Goal: Information Seeking & Learning: Understand process/instructions

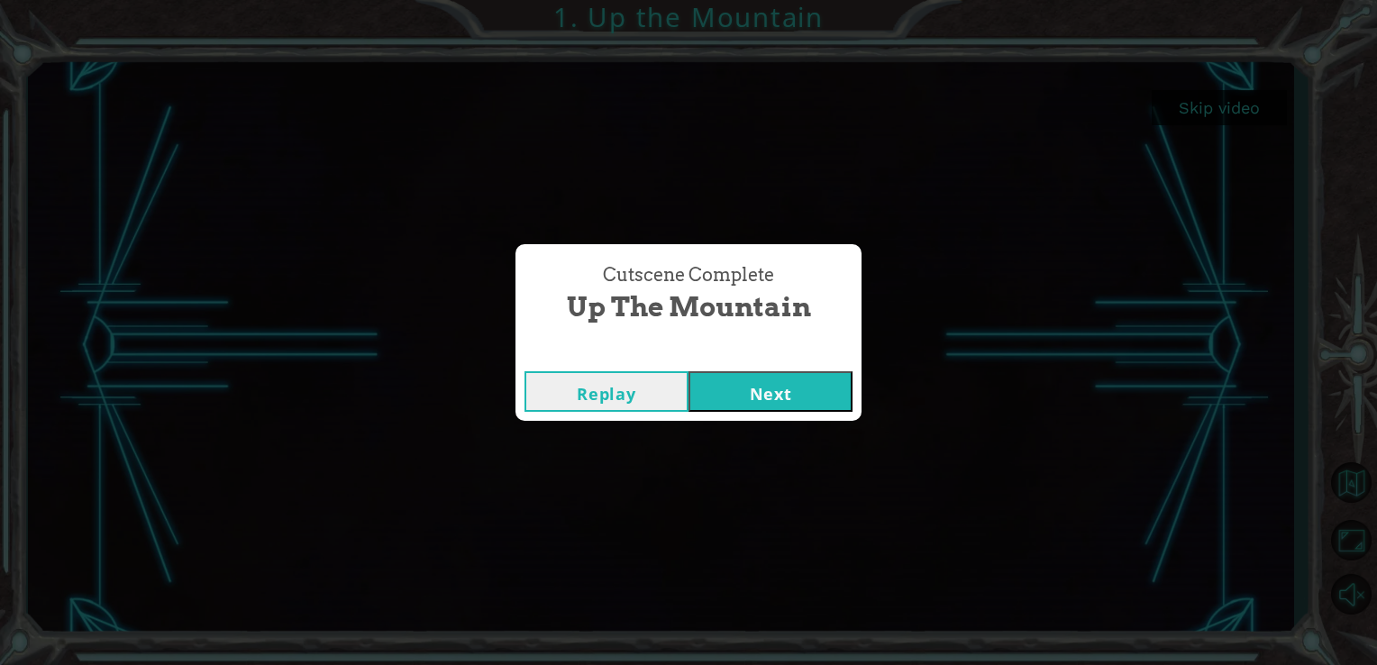
click at [778, 399] on button "Next" at bounding box center [771, 391] width 164 height 41
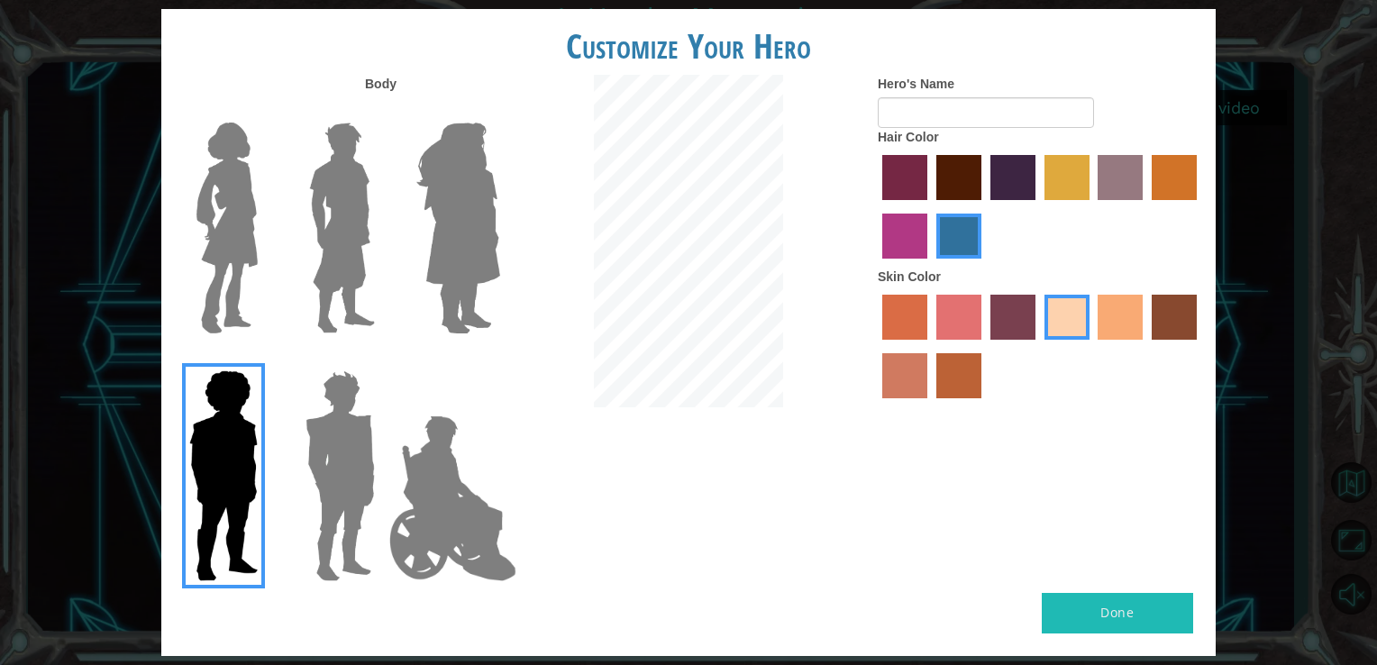
click at [225, 200] on img at bounding box center [227, 227] width 76 height 225
click at [265, 111] on input "Hero Connie" at bounding box center [265, 111] width 0 height 0
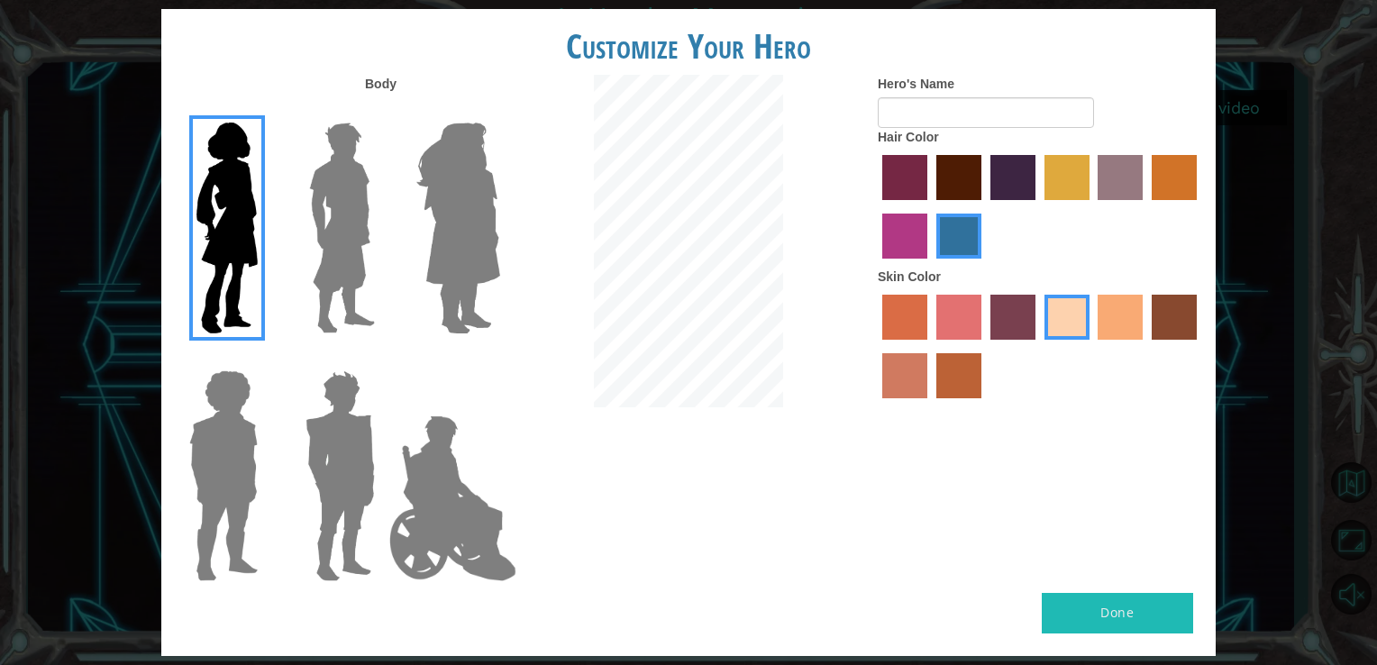
click at [966, 187] on label "maroon hair color" at bounding box center [958, 177] width 45 height 45
click at [930, 206] on input "maroon hair color" at bounding box center [930, 206] width 0 height 0
click at [1191, 185] on label "gold drop hair color" at bounding box center [1174, 177] width 45 height 45
click at [1145, 206] on input "gold drop hair color" at bounding box center [1145, 206] width 0 height 0
click at [912, 169] on label "paprika hair color" at bounding box center [904, 177] width 45 height 45
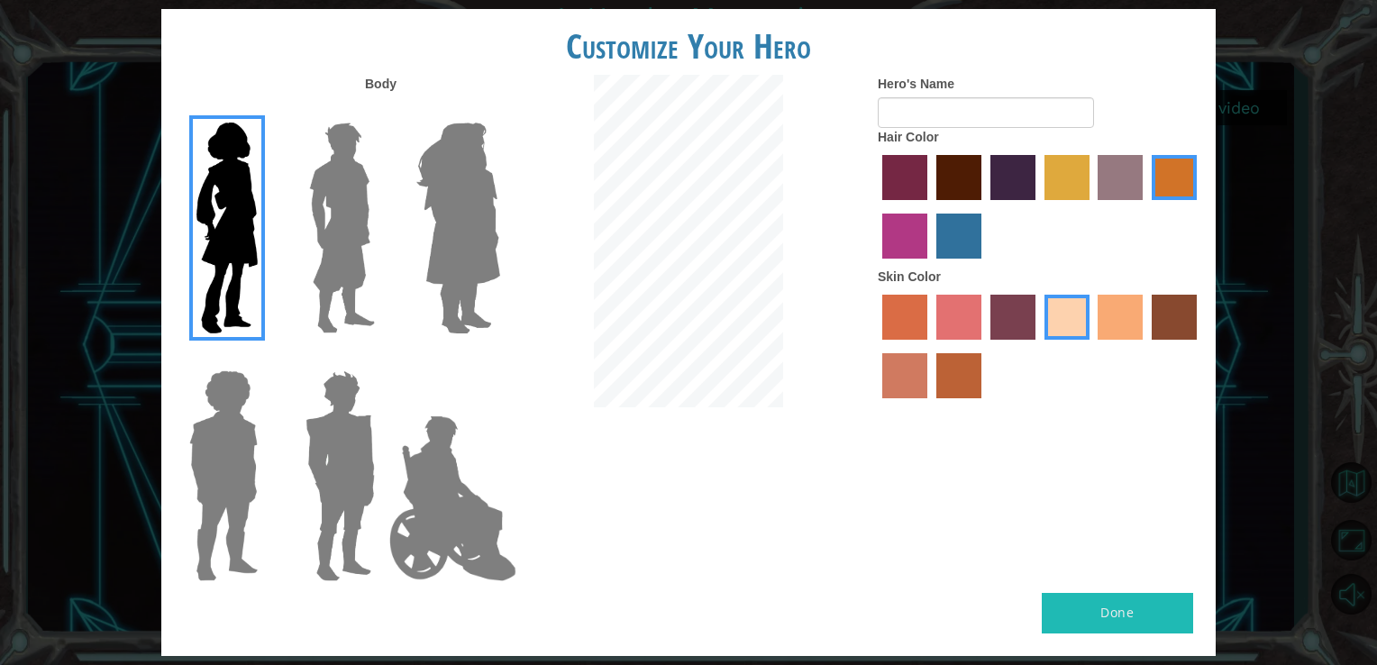
click at [876, 206] on input "paprika hair color" at bounding box center [876, 206] width 0 height 0
click at [952, 180] on label "maroon hair color" at bounding box center [958, 177] width 45 height 45
click at [930, 206] on input "maroon hair color" at bounding box center [930, 206] width 0 height 0
click at [1059, 618] on button "Done" at bounding box center [1117, 613] width 151 height 41
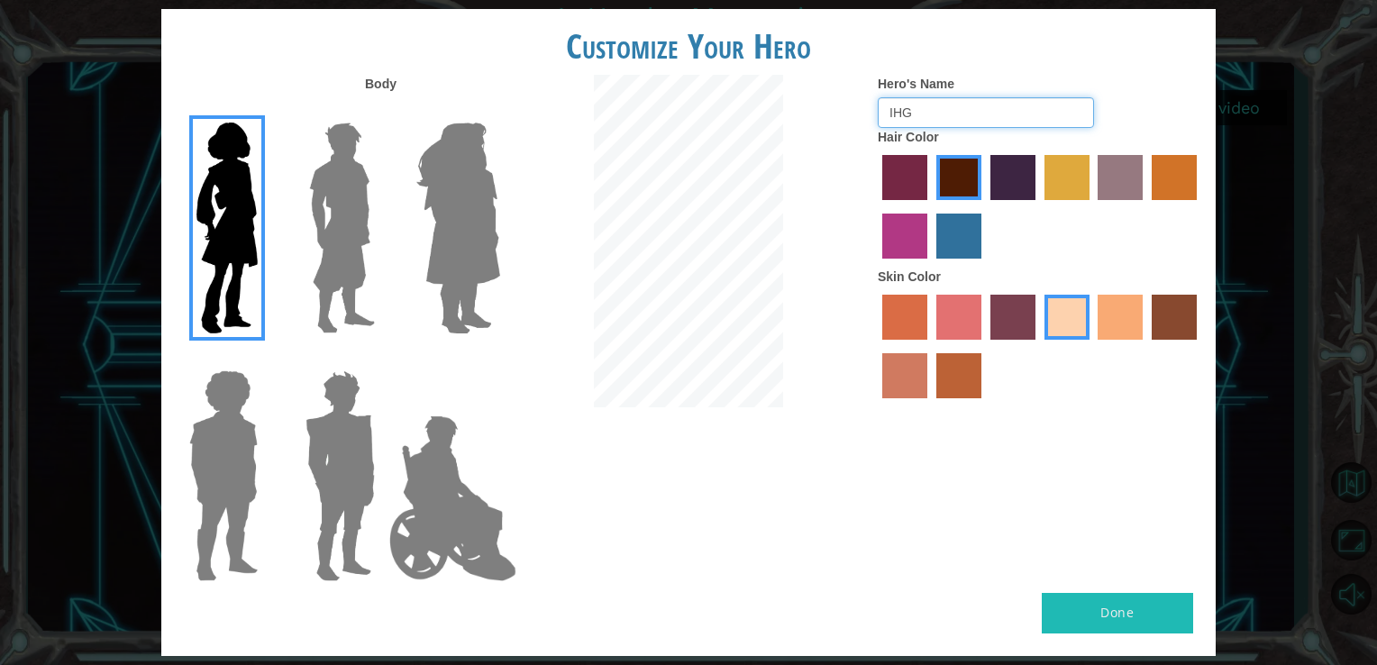
type input "IHG"
click at [1163, 601] on button "Done" at bounding box center [1117, 613] width 151 height 41
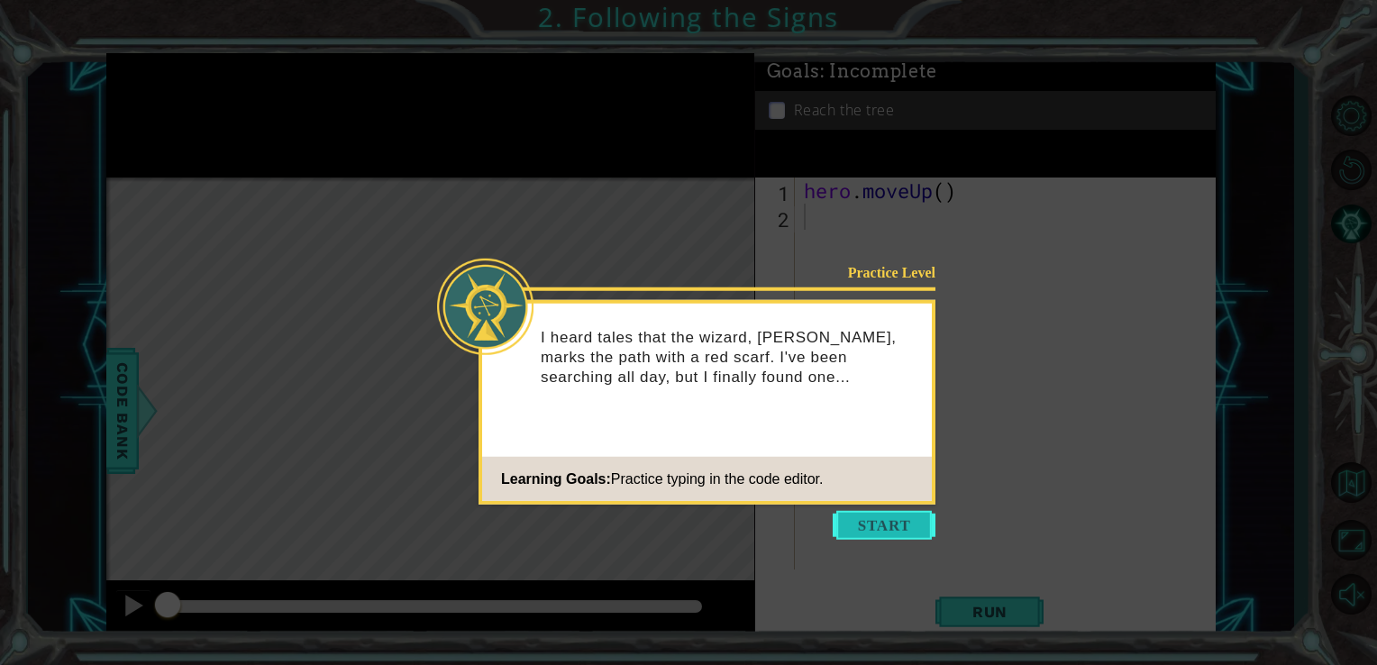
click at [865, 522] on button "Start" at bounding box center [884, 525] width 103 height 29
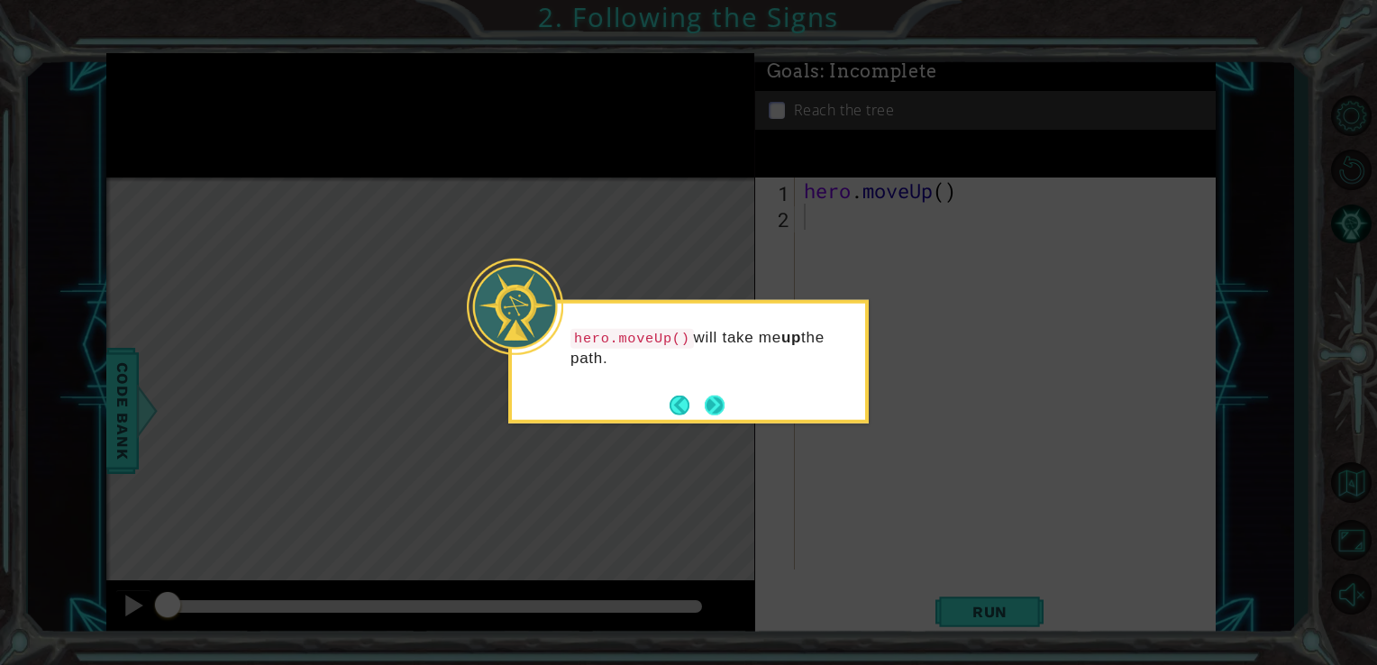
click at [717, 409] on button "Next" at bounding box center [714, 405] width 25 height 25
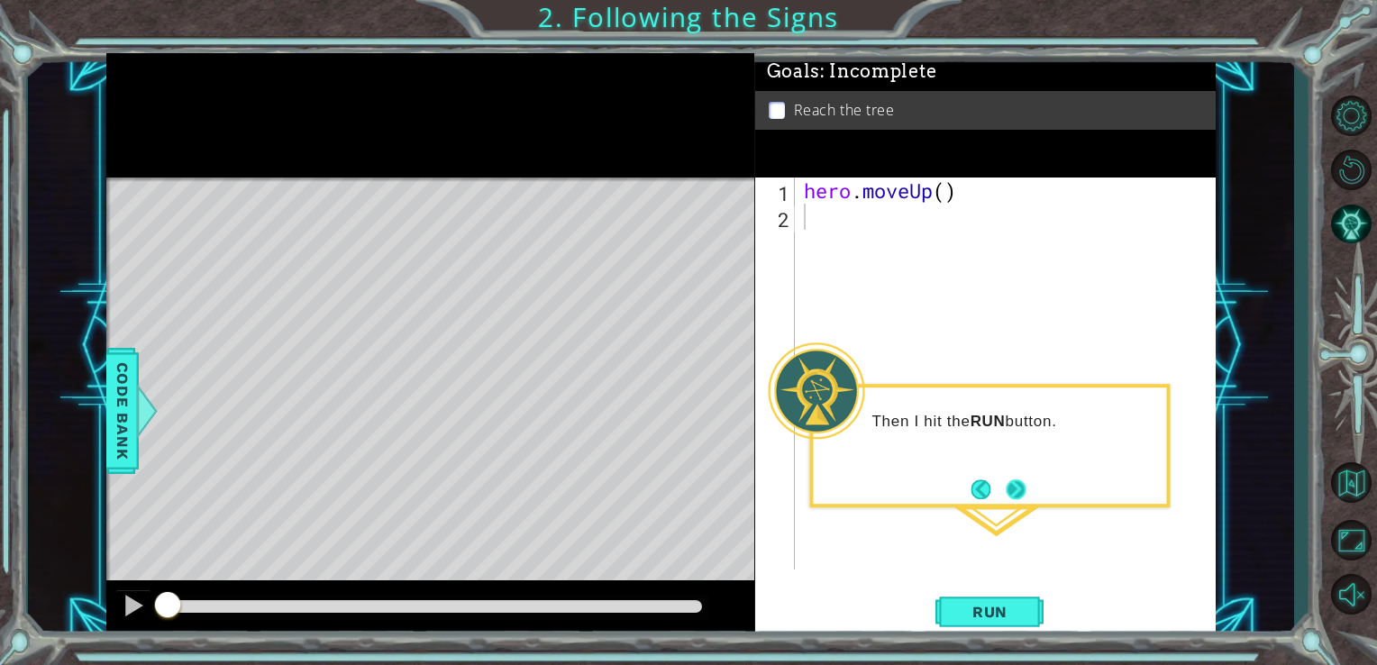
click at [1008, 492] on button "Next" at bounding box center [1015, 489] width 33 height 33
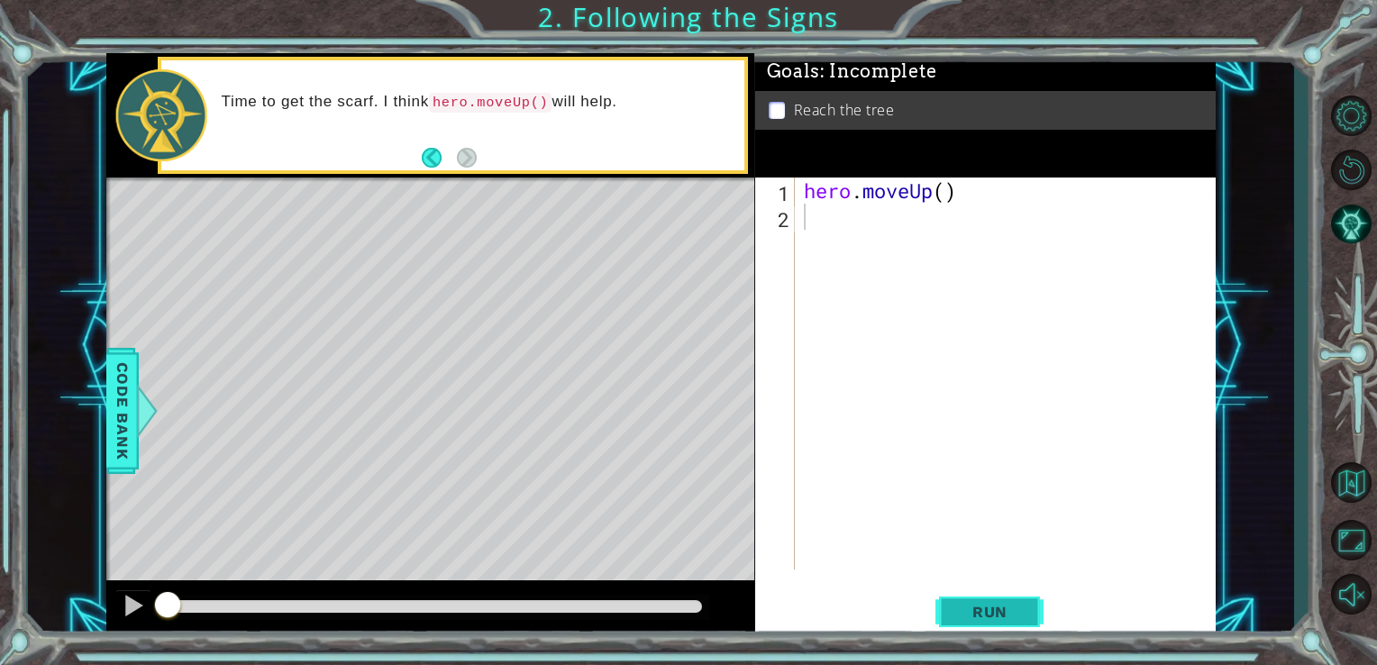
click at [962, 607] on span "Run" at bounding box center [989, 612] width 71 height 18
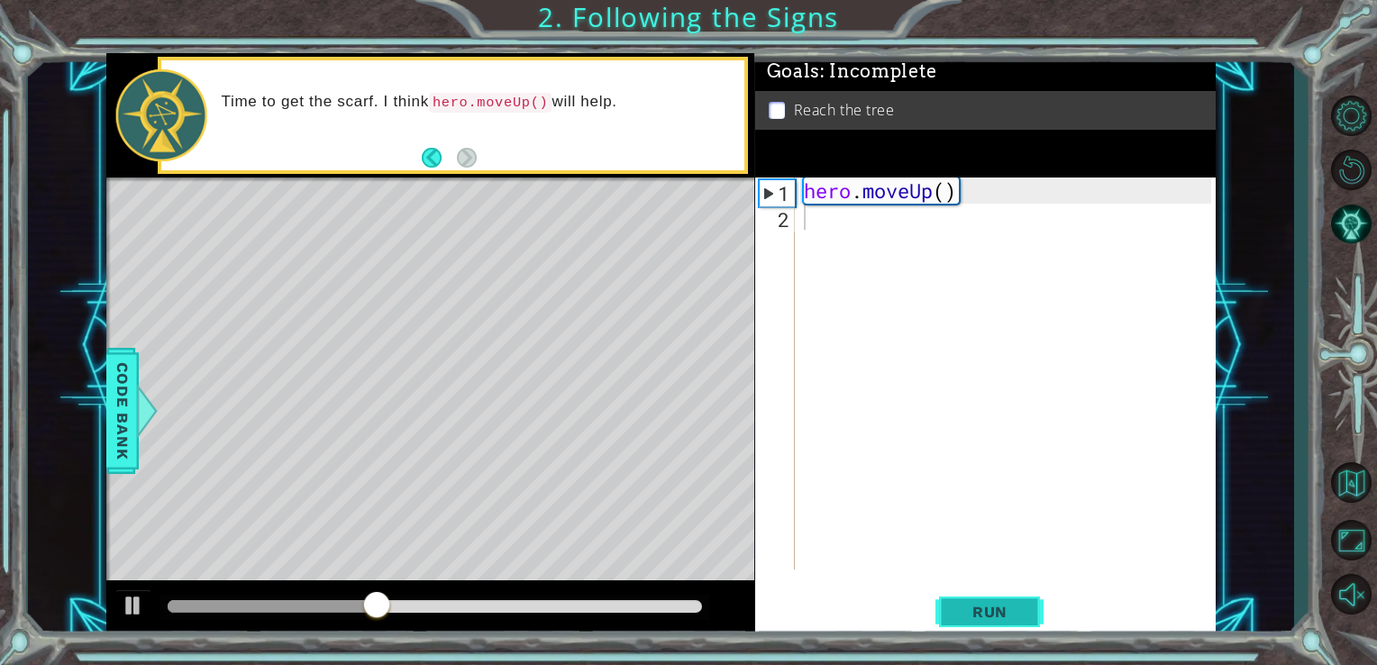
click at [962, 607] on span "Run" at bounding box center [989, 612] width 71 height 18
click at [464, 157] on div "methods hero moveUp(steps) Code Bank Time to get the scarf. I think hero.moveUp…" at bounding box center [661, 345] width 1110 height 585
click at [440, 160] on button "Back" at bounding box center [439, 158] width 35 height 20
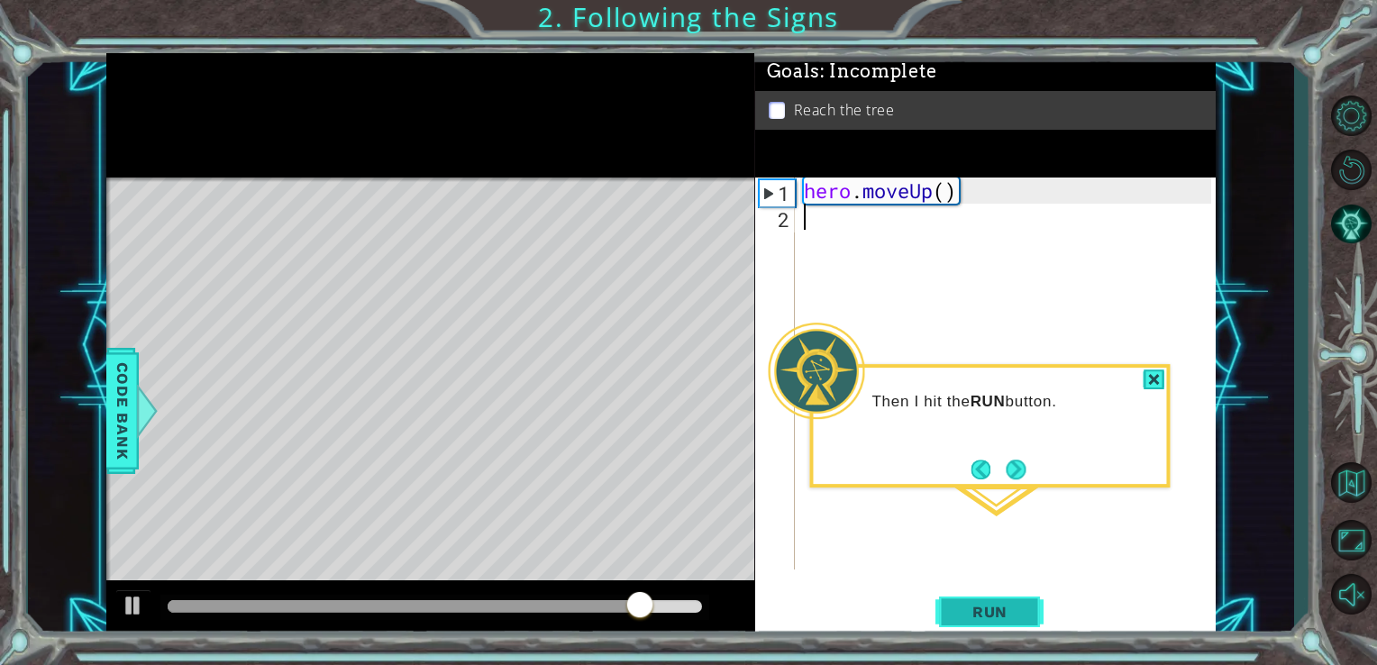
click at [999, 593] on button "Run" at bounding box center [989, 612] width 108 height 46
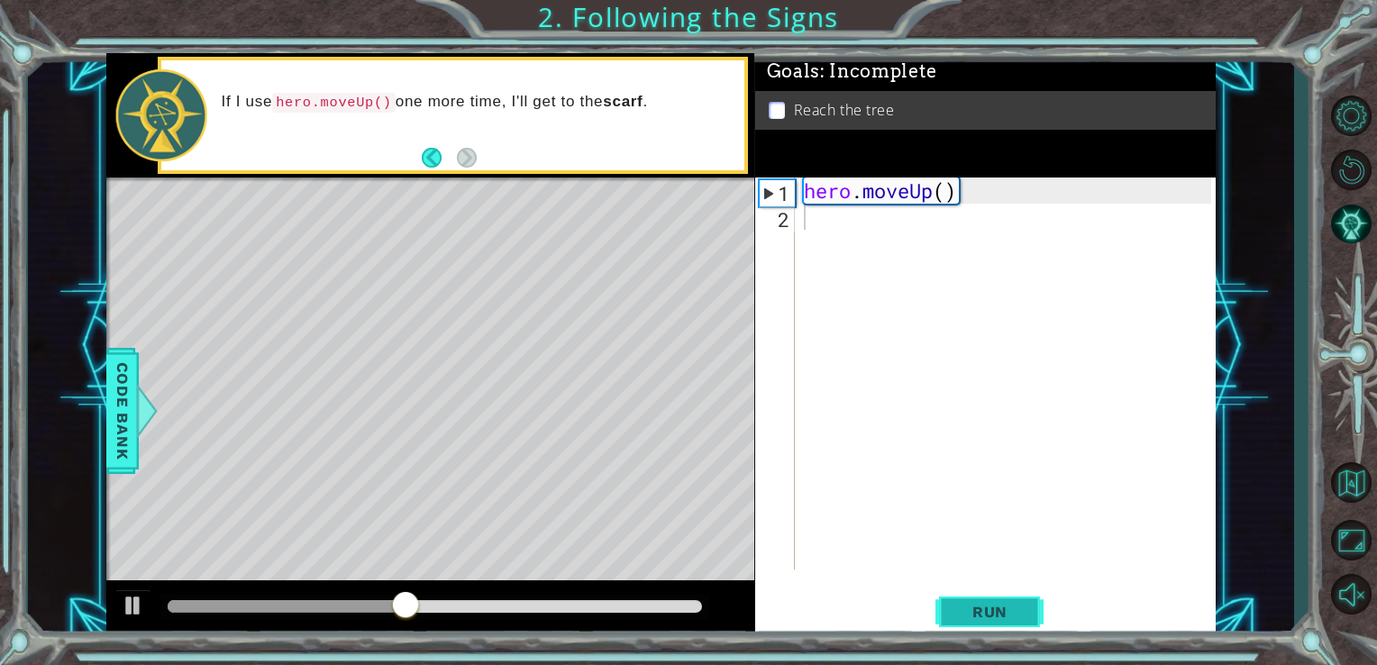
click at [935, 608] on button "Run" at bounding box center [989, 612] width 108 height 46
click at [864, 187] on div "hero . moveUp ( )" at bounding box center [1010, 400] width 421 height 444
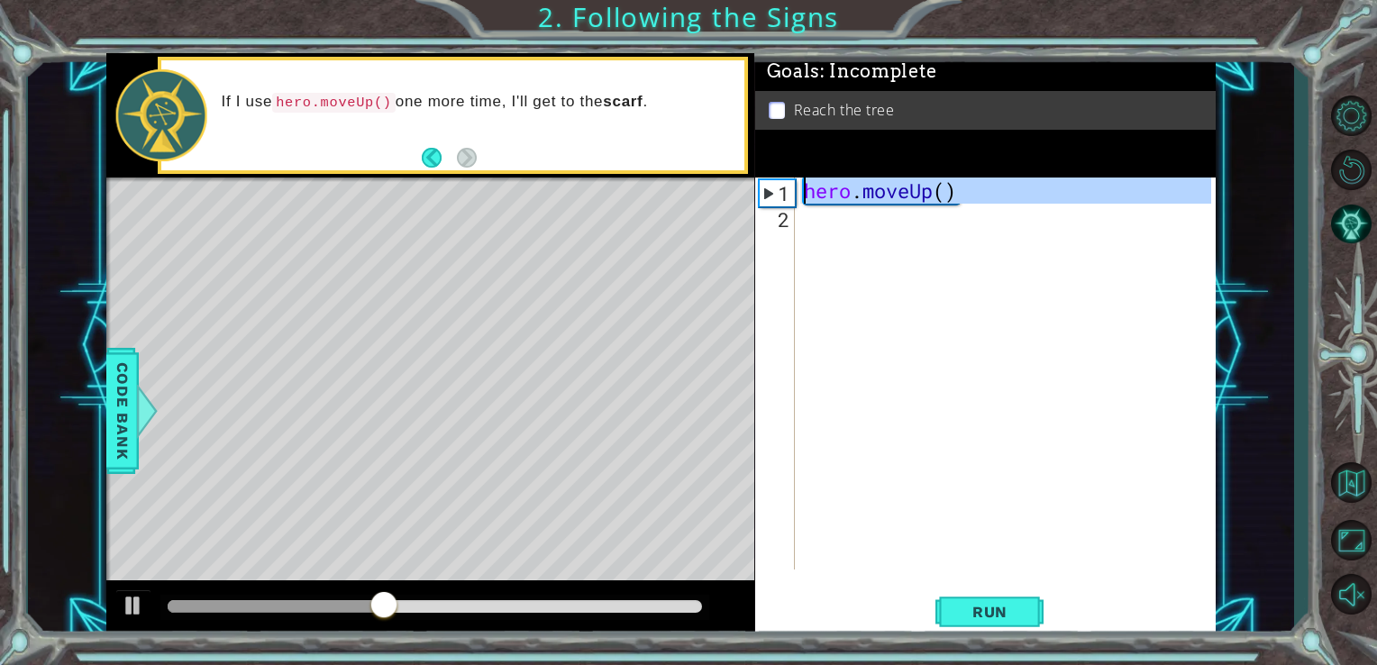
click at [770, 193] on div "1" at bounding box center [777, 193] width 35 height 26
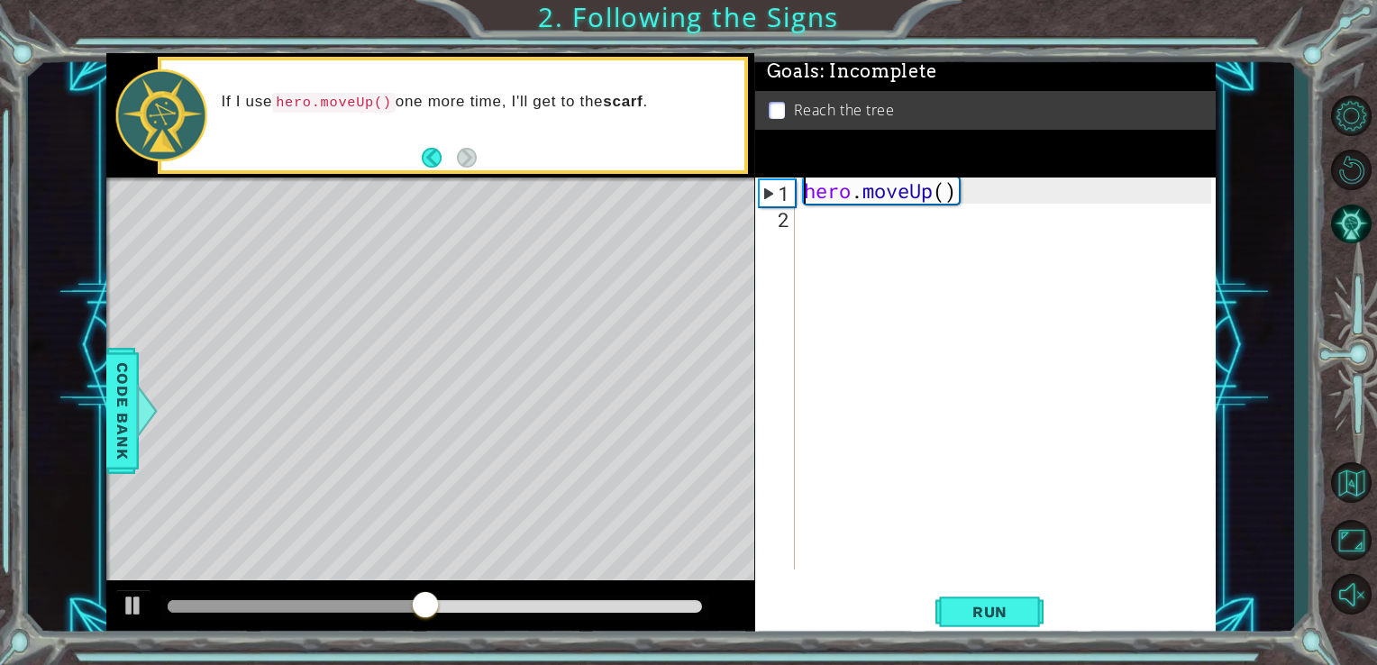
click at [770, 193] on div "1" at bounding box center [777, 193] width 35 height 26
type textarea "hero.moveUp()"
click at [770, 193] on div "1" at bounding box center [777, 193] width 35 height 26
click at [830, 194] on div "hero . moveUp ( )" at bounding box center [1010, 400] width 421 height 444
type textarea "hero.moveUp()"
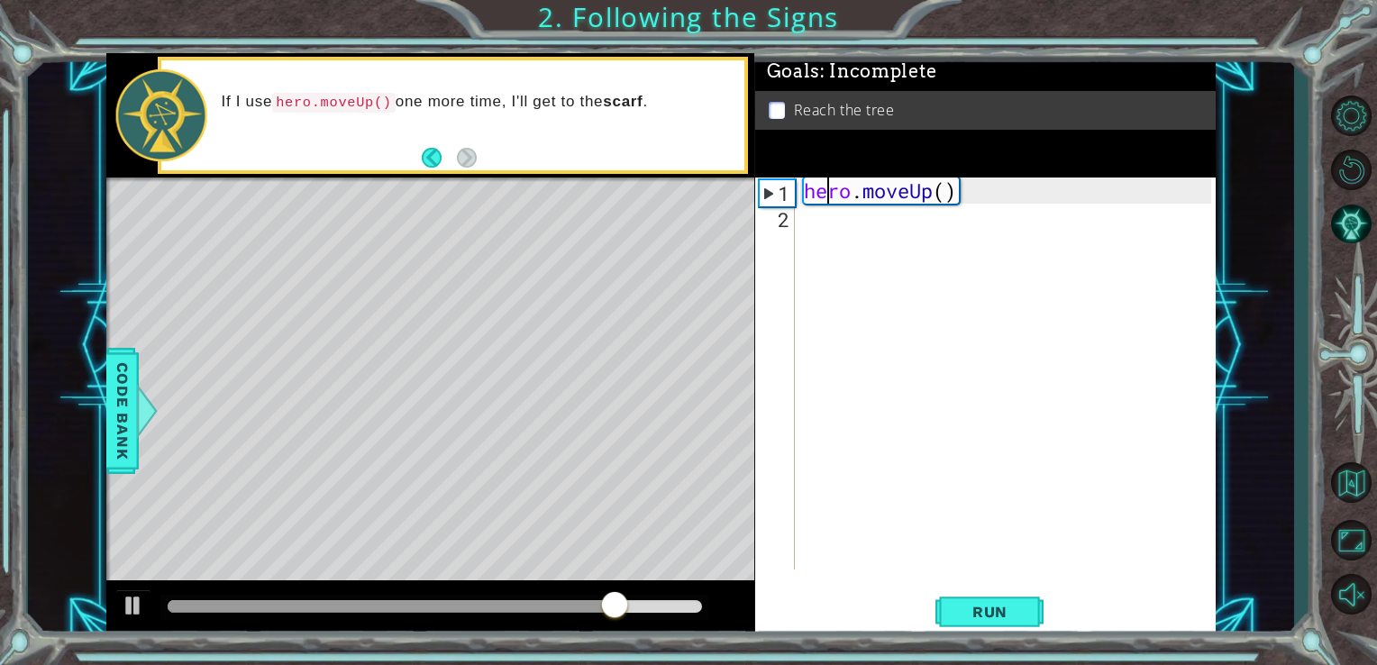
click at [830, 194] on div "hero . moveUp ( )" at bounding box center [1010, 400] width 421 height 444
click at [833, 254] on div "hero . moveUp ( )" at bounding box center [1010, 400] width 421 height 444
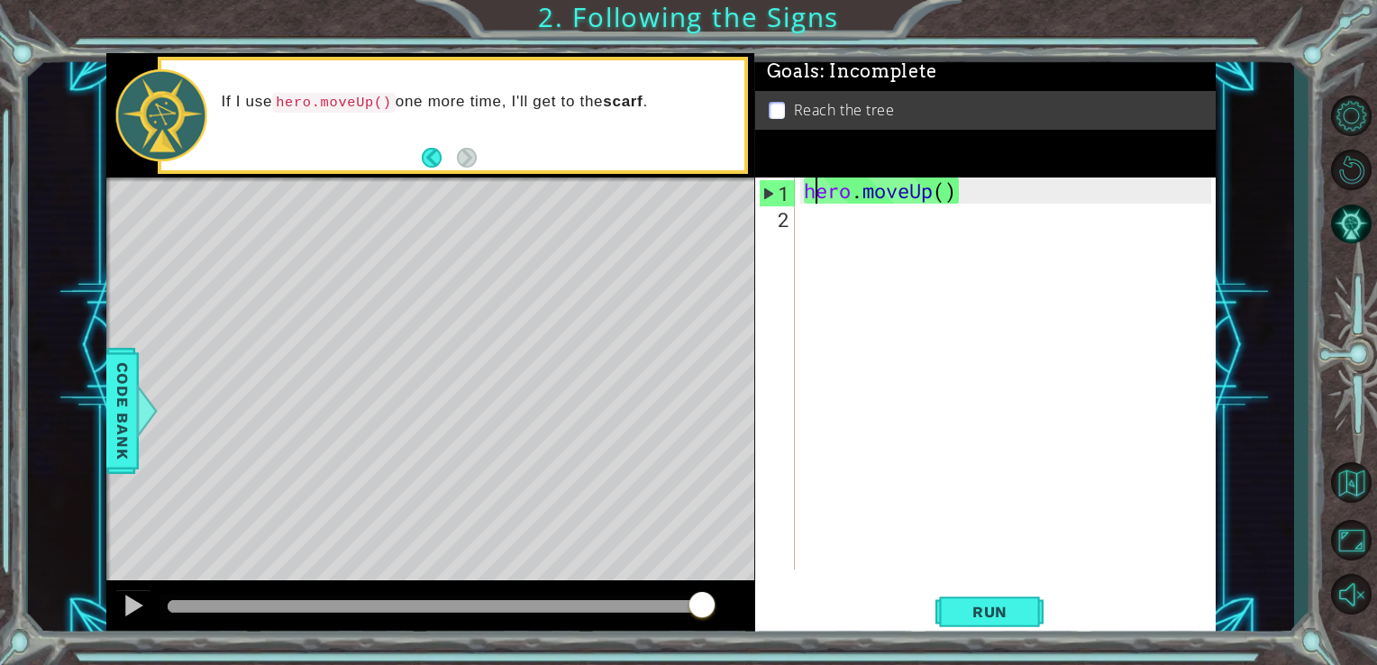
click at [811, 200] on div "hero . moveUp ( )" at bounding box center [1010, 400] width 421 height 444
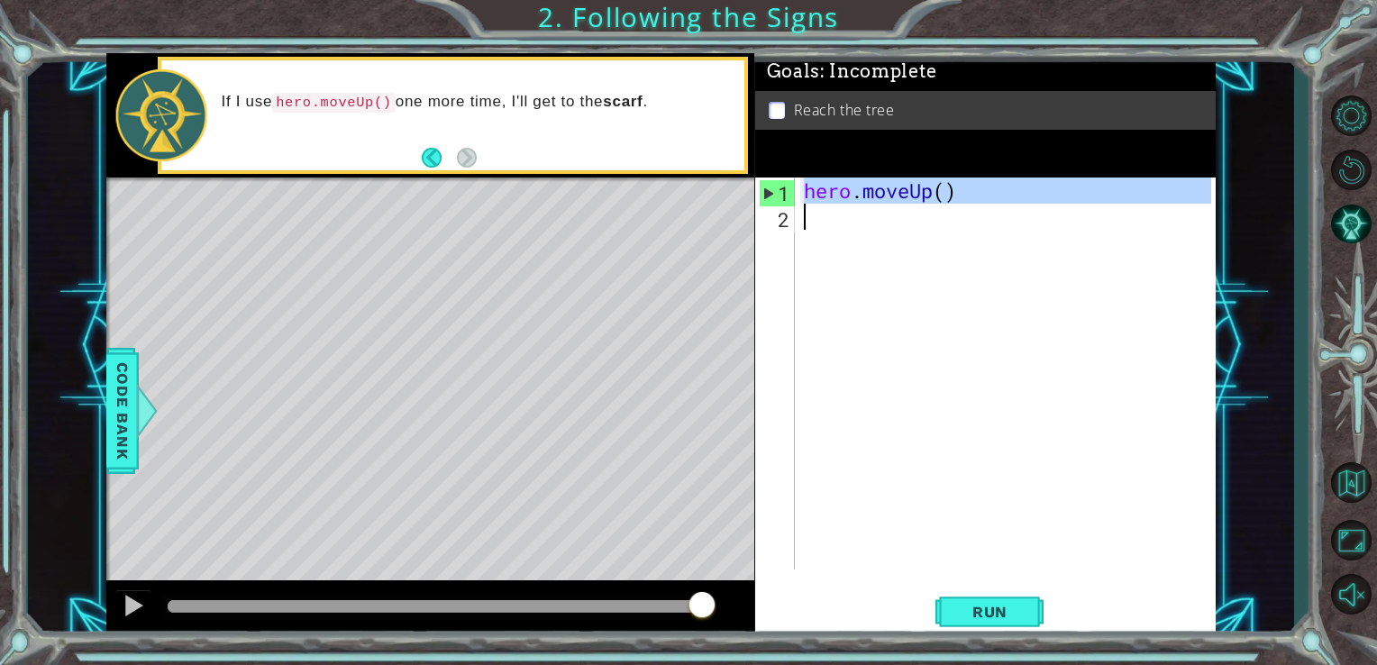
drag, startPoint x: 808, startPoint y: 192, endPoint x: 951, endPoint y: 209, distance: 144.3
click at [951, 209] on div "hero . moveUp ( )" at bounding box center [1010, 400] width 421 height 444
type textarea "hero.moveUp()"
click at [932, 211] on div "hero . moveUp ( )" at bounding box center [1006, 374] width 412 height 392
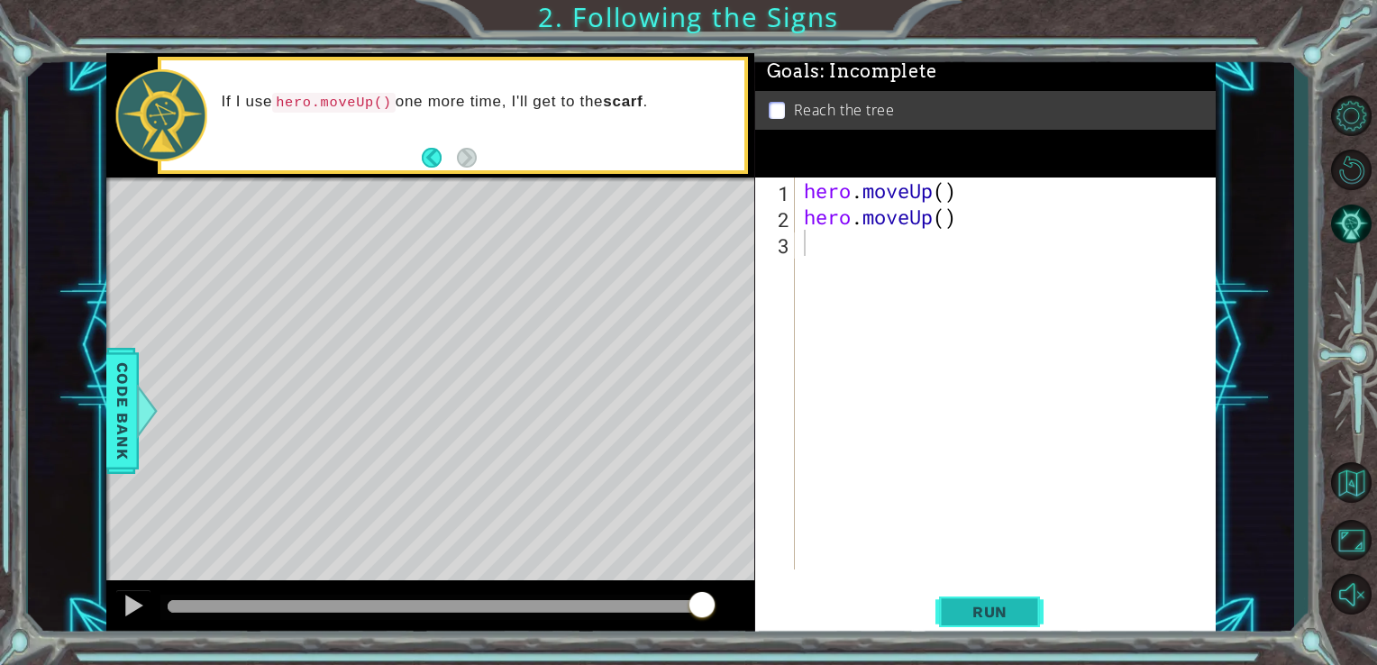
click at [995, 602] on button "Run" at bounding box center [989, 612] width 108 height 46
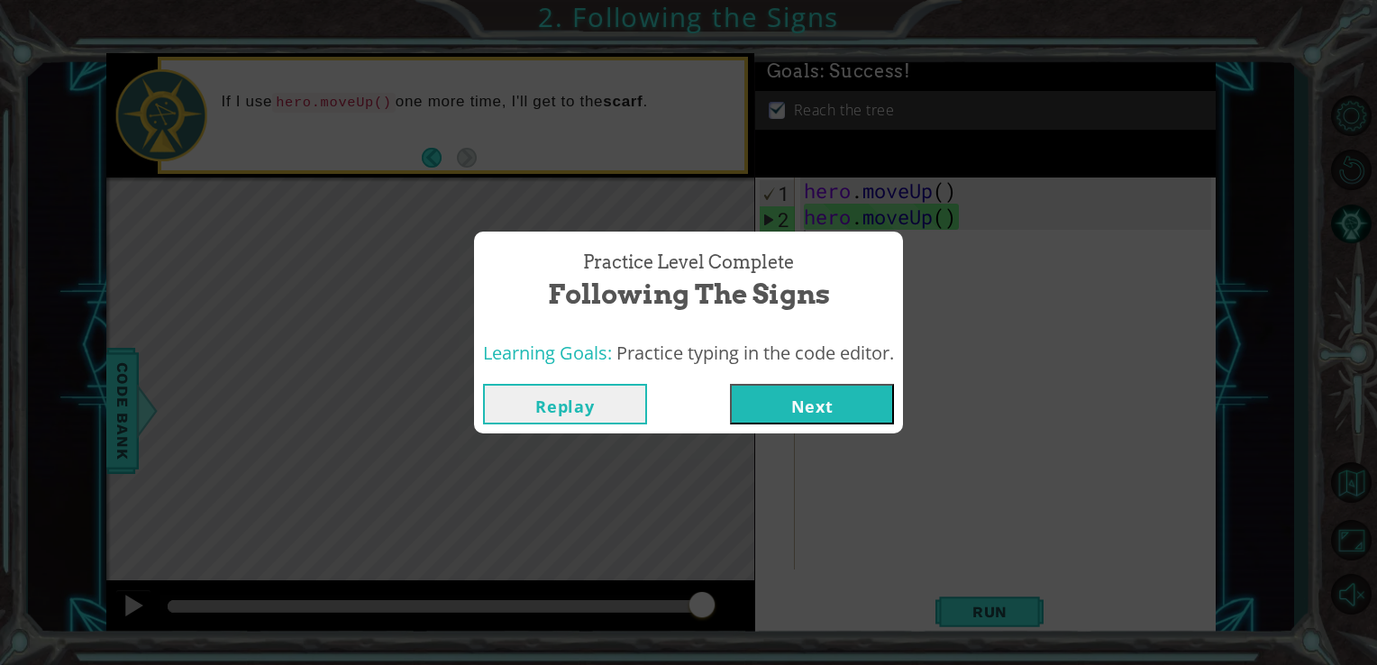
click at [818, 415] on button "Next" at bounding box center [812, 404] width 164 height 41
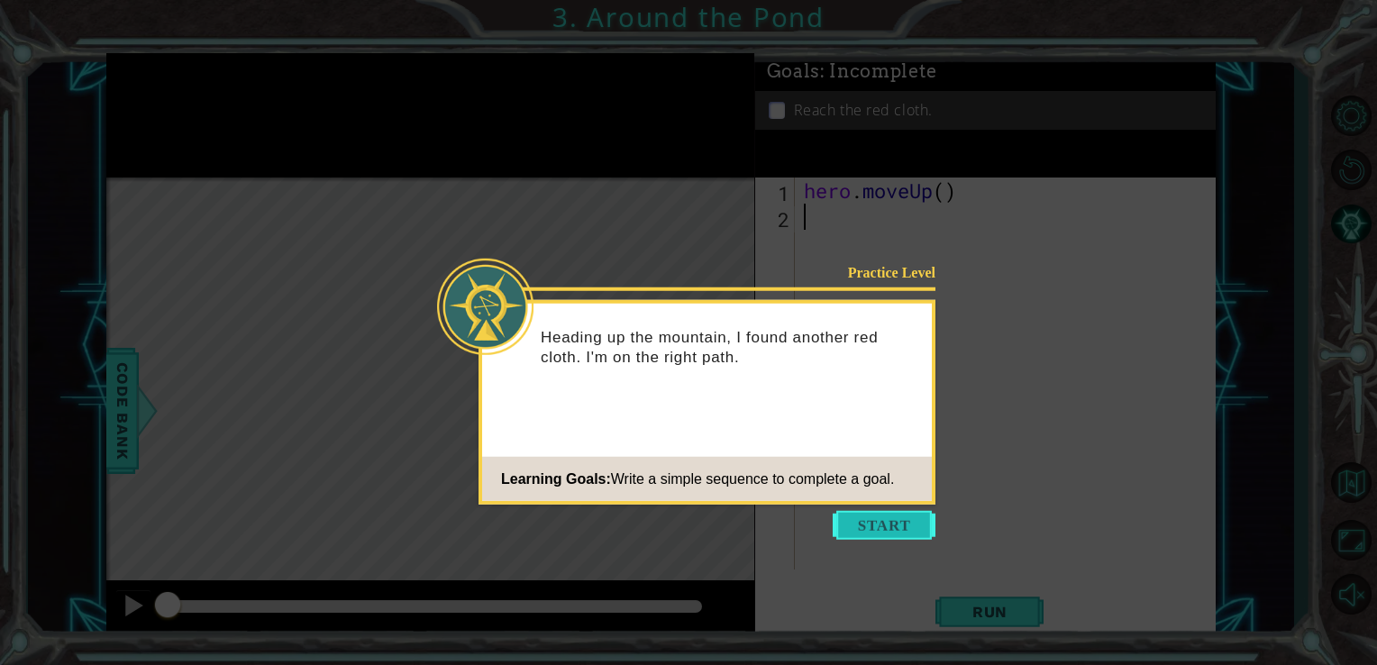
click at [886, 534] on button "Start" at bounding box center [884, 525] width 103 height 29
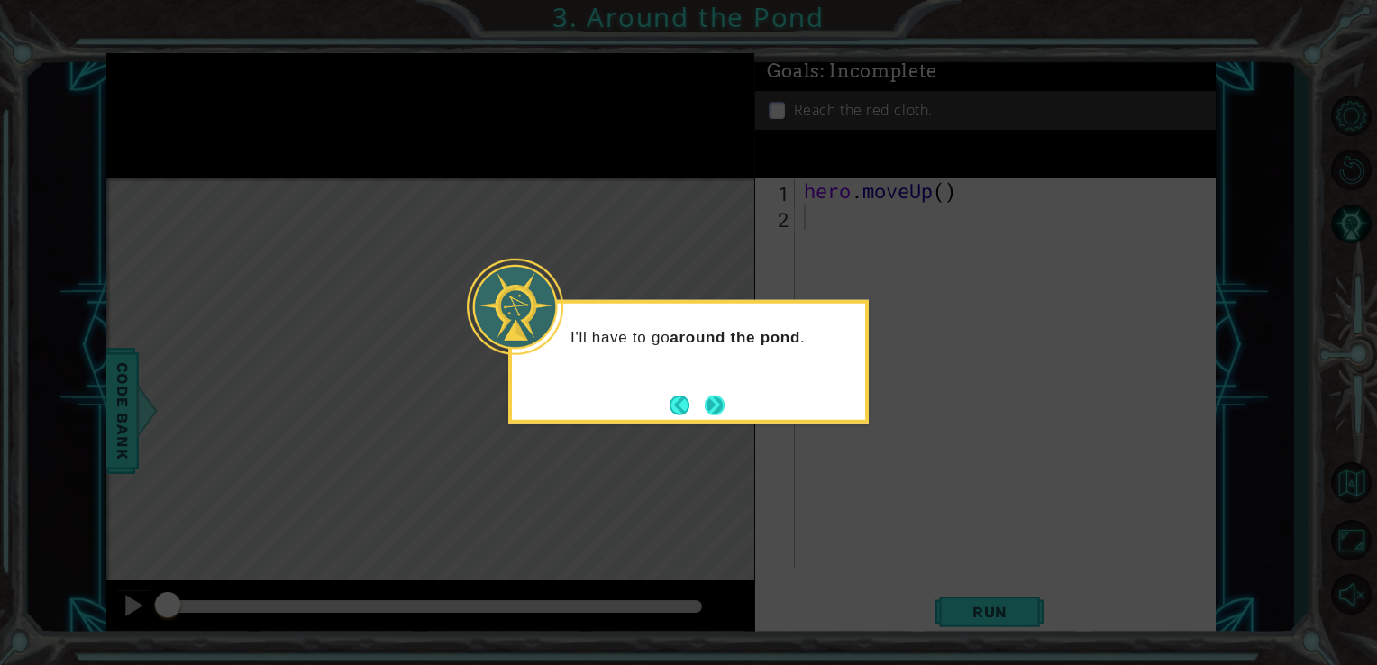
click at [722, 420] on div "I'll have to go around the pond ." at bounding box center [688, 361] width 360 height 123
click at [717, 399] on button "Next" at bounding box center [715, 405] width 21 height 21
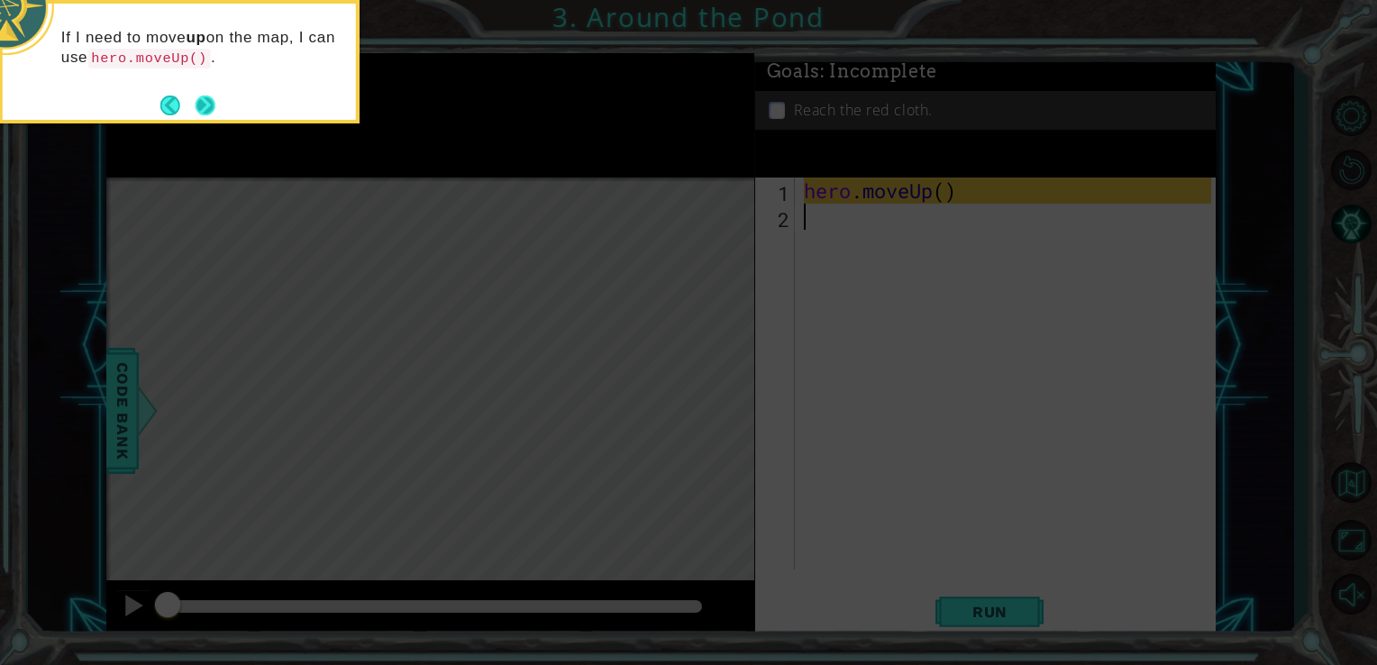
click at [211, 107] on button "Next" at bounding box center [206, 106] width 20 height 20
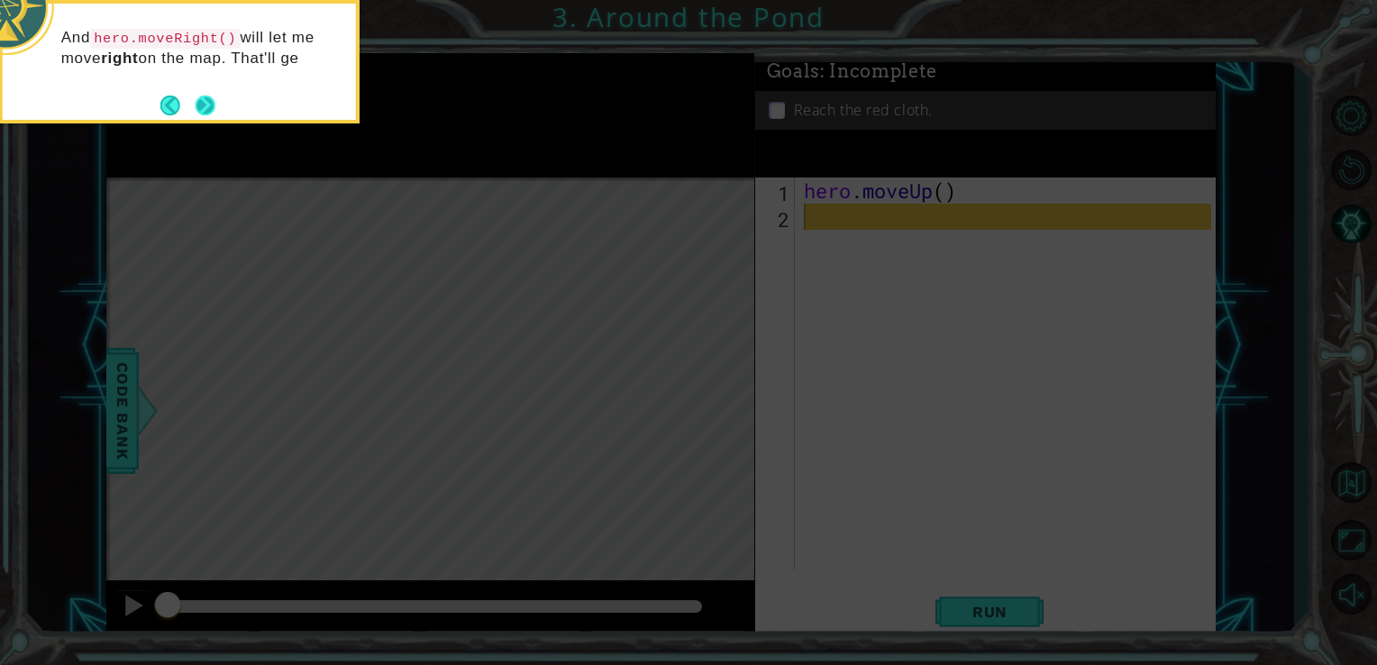
click at [208, 107] on button "Next" at bounding box center [206, 106] width 20 height 20
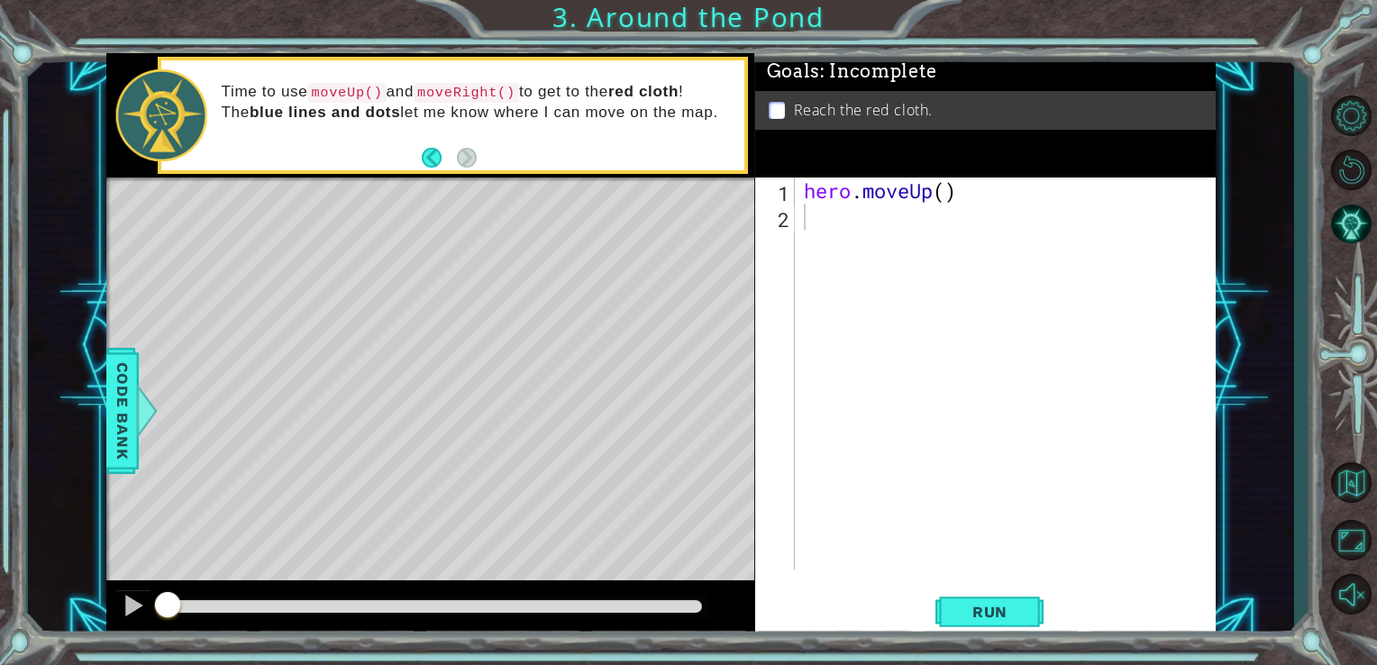
drag, startPoint x: 427, startPoint y: 96, endPoint x: 499, endPoint y: 106, distance: 72.9
click at [499, 106] on p "Time to use moveUp() and moveRight() to get to the red cloth ! The blue lines a…" at bounding box center [476, 102] width 511 height 41
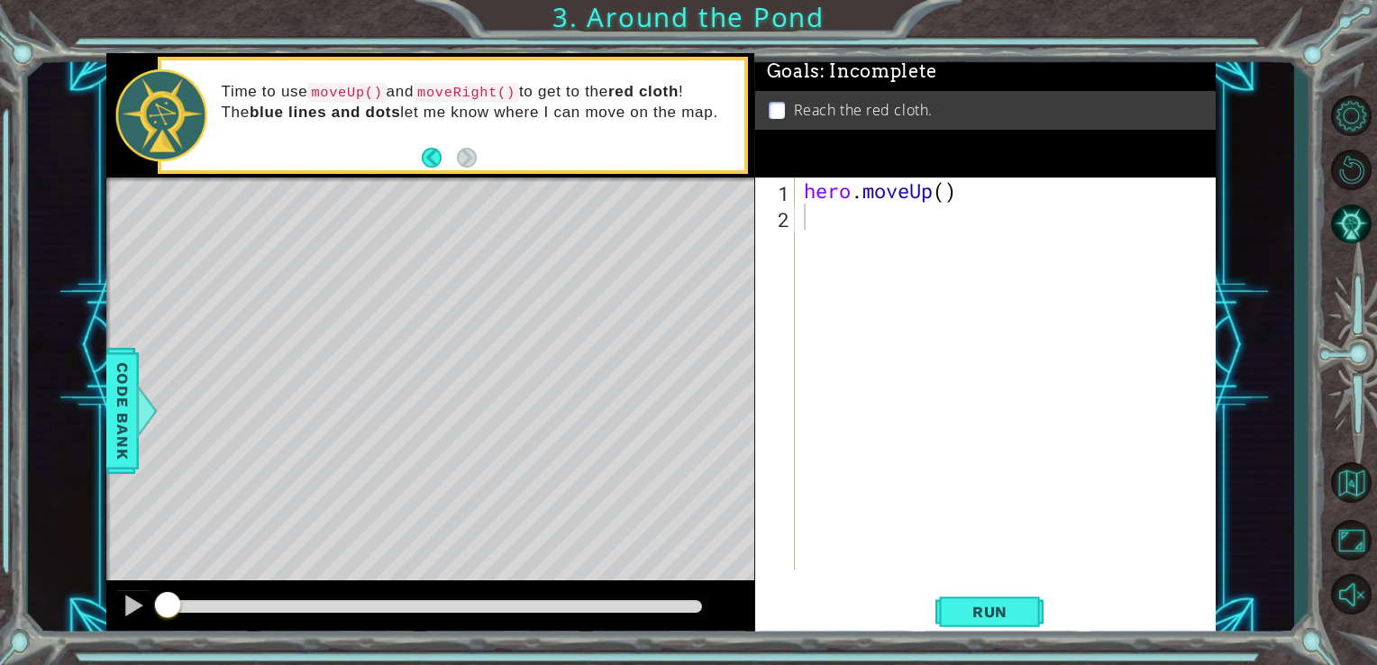
click at [487, 96] on code "moveRight()" at bounding box center [466, 93] width 105 height 20
click at [475, 89] on code "moveRight()" at bounding box center [466, 93] width 105 height 20
click at [865, 222] on div "hero . moveUp ( )" at bounding box center [1010, 400] width 421 height 444
click at [852, 245] on div "hero . moveUp ( )" at bounding box center [1010, 400] width 421 height 444
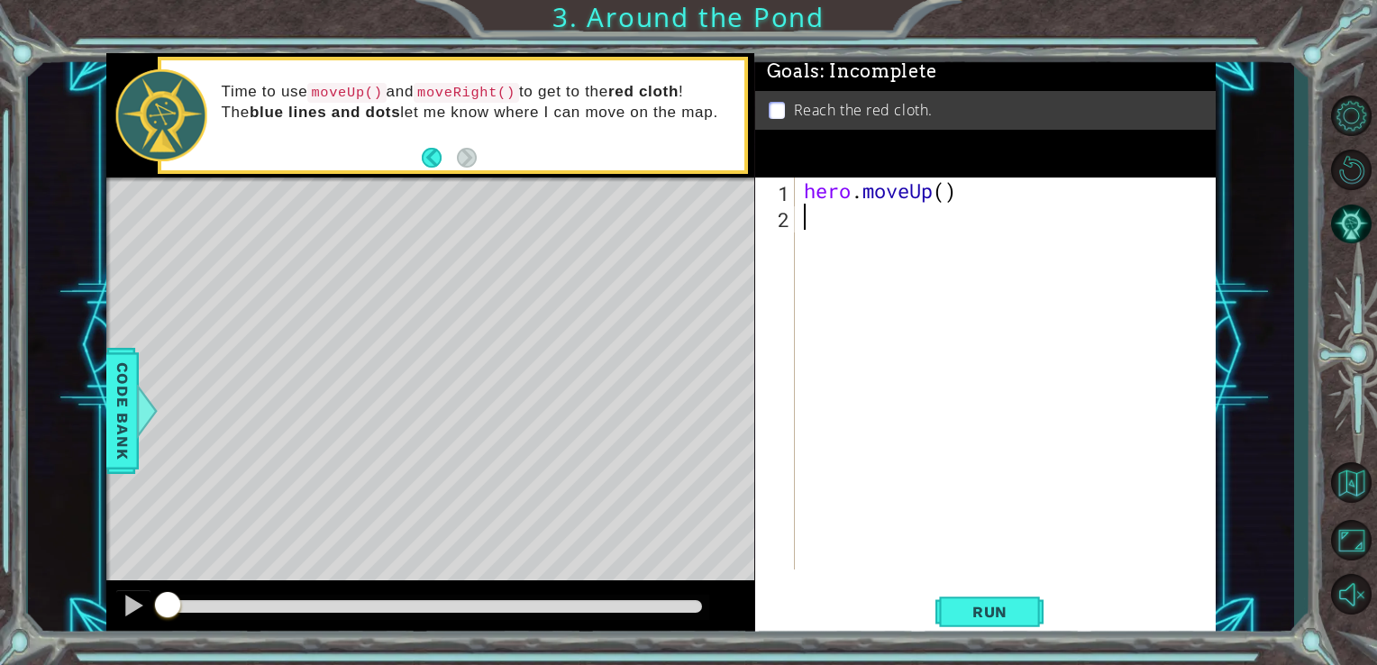
click at [826, 272] on div "hero . moveUp ( )" at bounding box center [1010, 400] width 421 height 444
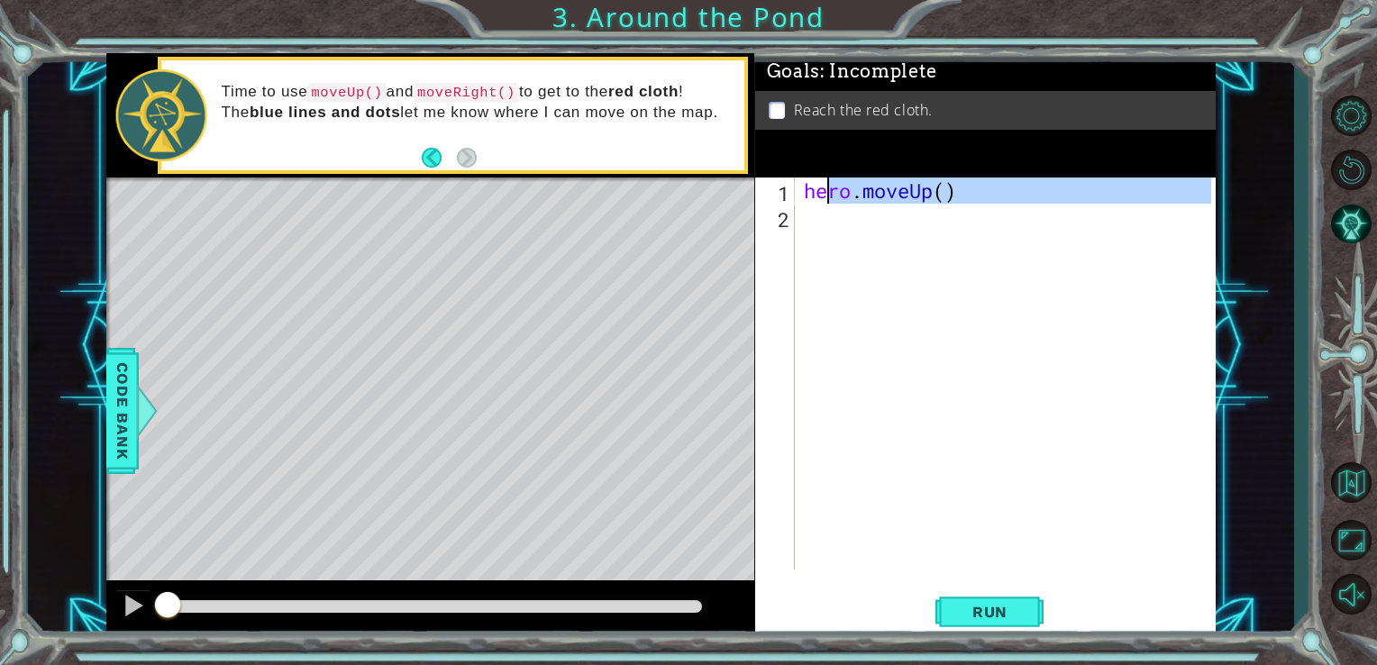
drag, startPoint x: 808, startPoint y: 207, endPoint x: 826, endPoint y: 195, distance: 21.3
click at [826, 195] on div "hero . moveUp ( )" at bounding box center [1010, 400] width 421 height 444
click at [766, 186] on div "1" at bounding box center [777, 193] width 36 height 26
type textarea "hero.moveUp()"
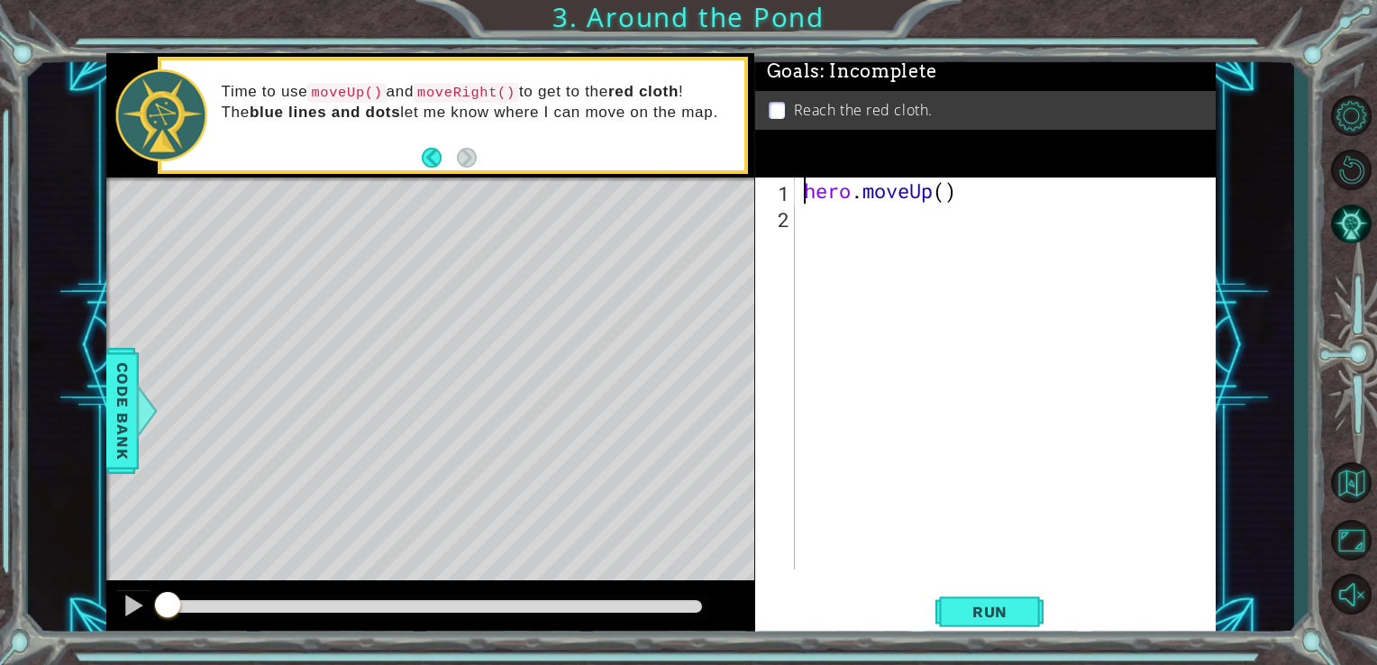
click at [832, 224] on div "hero . moveUp ( )" at bounding box center [1010, 400] width 421 height 444
click at [844, 185] on div "hero . moveUp ( )" at bounding box center [1010, 400] width 421 height 444
type textarea "hero.moveUp()"
click at [827, 222] on div "hero . moveUp ( )" at bounding box center [1010, 400] width 421 height 444
click at [123, 413] on span "Code Bank" at bounding box center [122, 411] width 29 height 110
